Goal: Task Accomplishment & Management: Manage account settings

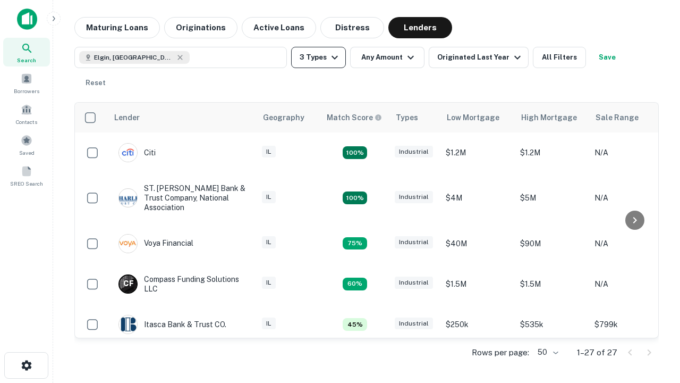
click at [318, 57] on button "3 Types" at bounding box center [318, 57] width 55 height 21
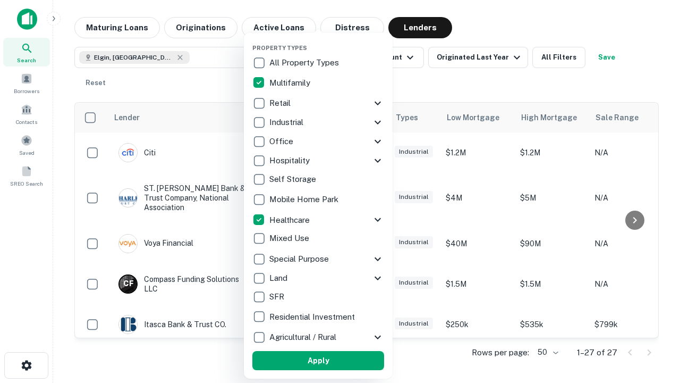
click at [318, 360] on button "Apply" at bounding box center [318, 360] width 132 height 19
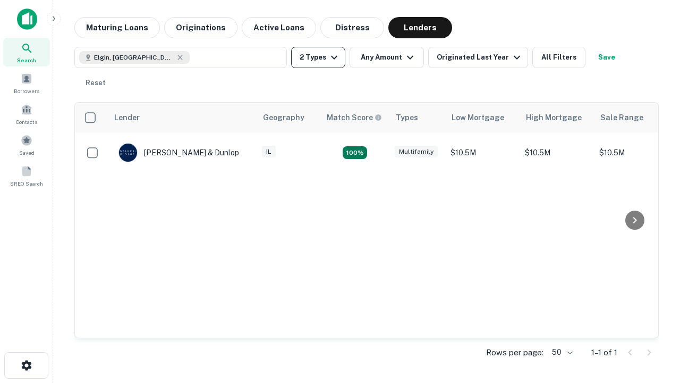
click at [318, 57] on button "2 Types" at bounding box center [318, 57] width 54 height 21
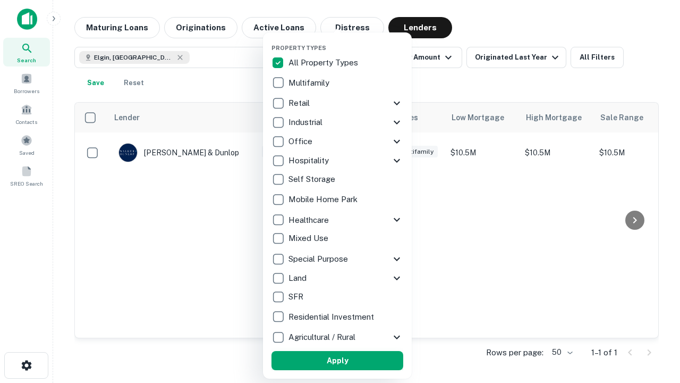
click at [337, 360] on button "Apply" at bounding box center [337, 360] width 132 height 19
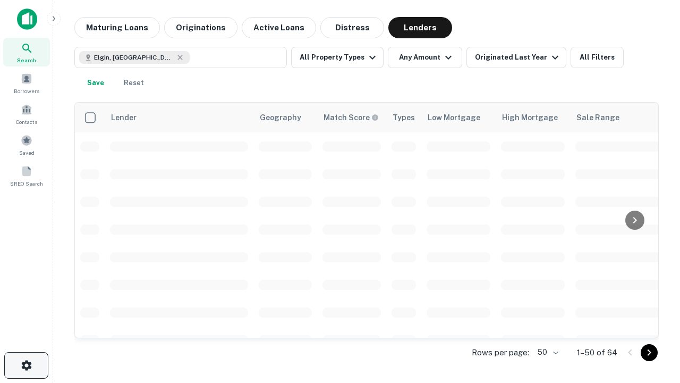
click at [26, 365] on icon "button" at bounding box center [26, 365] width 13 height 13
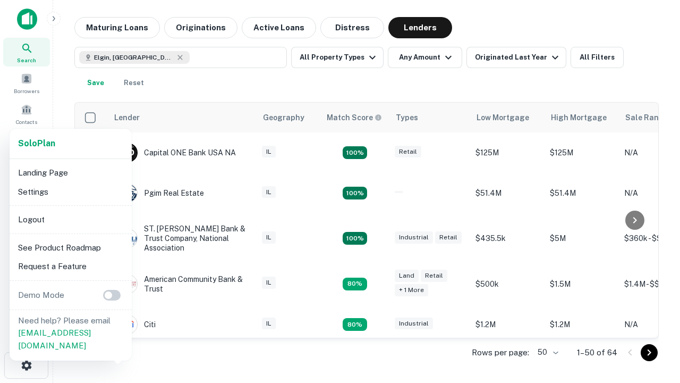
click at [70, 219] on li "Logout" at bounding box center [71, 219] width 114 height 19
